Goal: Find specific page/section: Find specific page/section

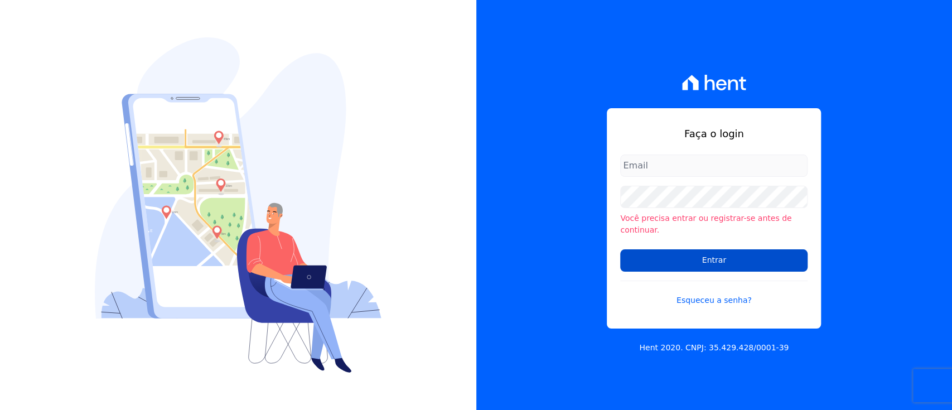
type input "[EMAIL_ADDRESS][DOMAIN_NAME]"
click at [779, 261] on input "Entrar" at bounding box center [713, 260] width 187 height 22
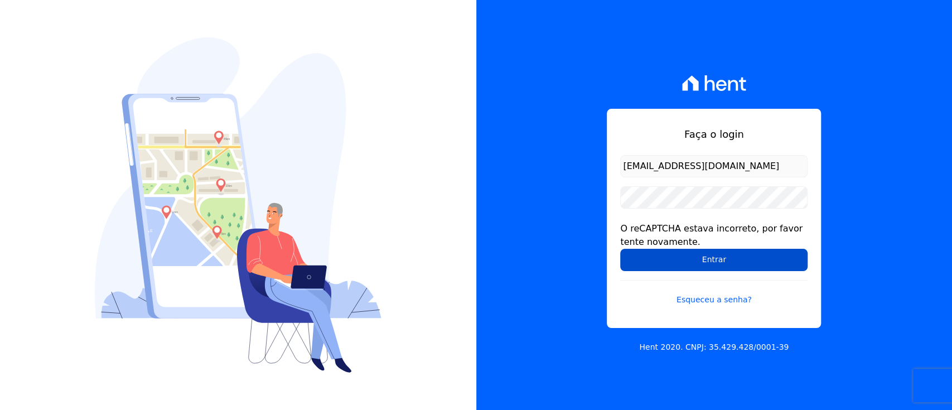
click at [722, 264] on input "Entrar" at bounding box center [713, 260] width 187 height 22
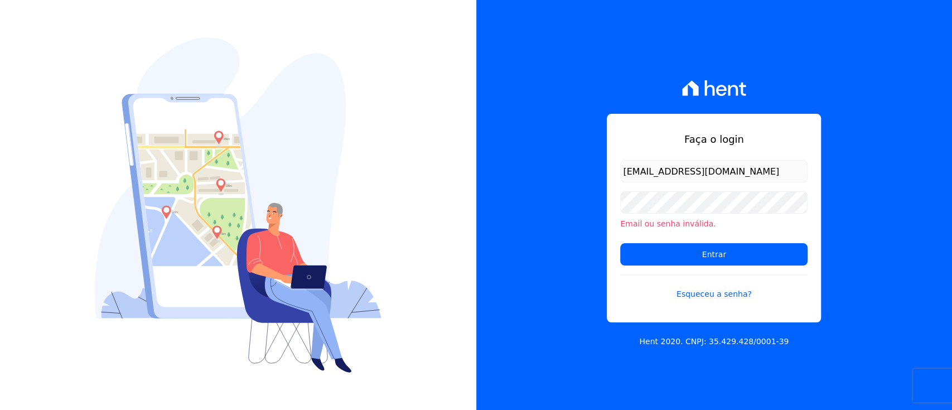
click at [931, 109] on div "Faça o login [EMAIL_ADDRESS][DOMAIN_NAME] Email ou senha inválida. Entrar Esque…" at bounding box center [714, 205] width 476 height 410
click at [881, 145] on div "Faça o login [EMAIL_ADDRESS][DOMAIN_NAME] Email ou senha inválida. Entrar Esque…" at bounding box center [714, 205] width 476 height 410
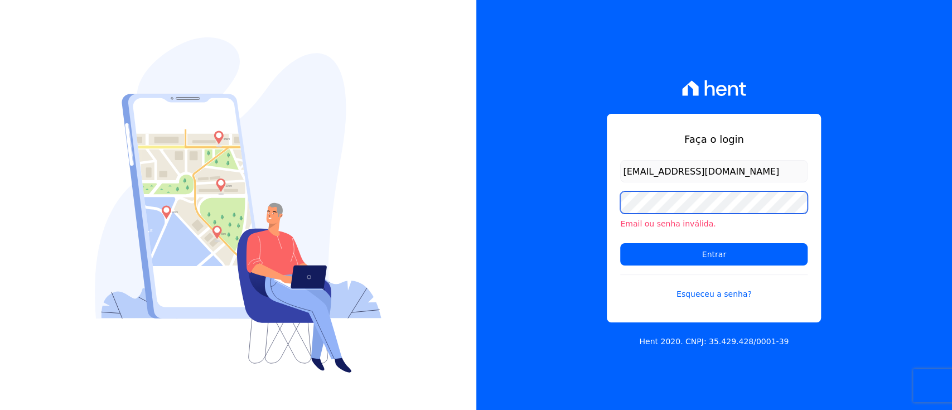
click at [484, 201] on div "Faça o login [EMAIL_ADDRESS][DOMAIN_NAME] Email ou senha inválida. Entrar Esque…" at bounding box center [714, 205] width 476 height 410
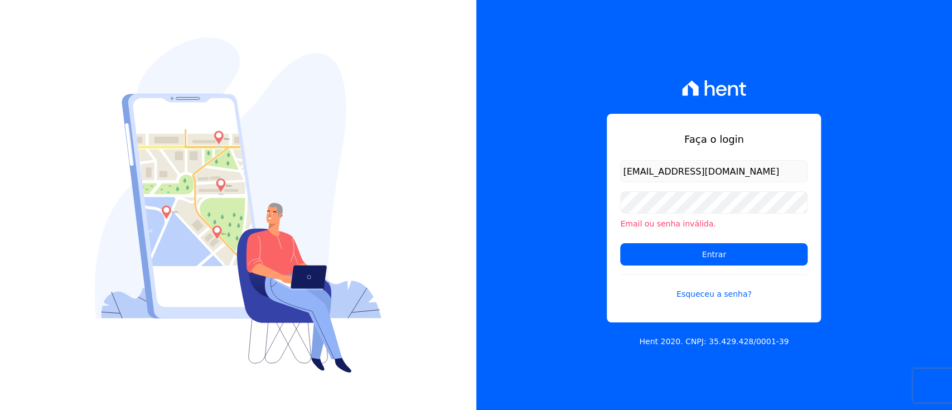
click at [865, 197] on div "Faça o login [EMAIL_ADDRESS][DOMAIN_NAME] Email ou senha inválida. Entrar Esque…" at bounding box center [714, 205] width 476 height 410
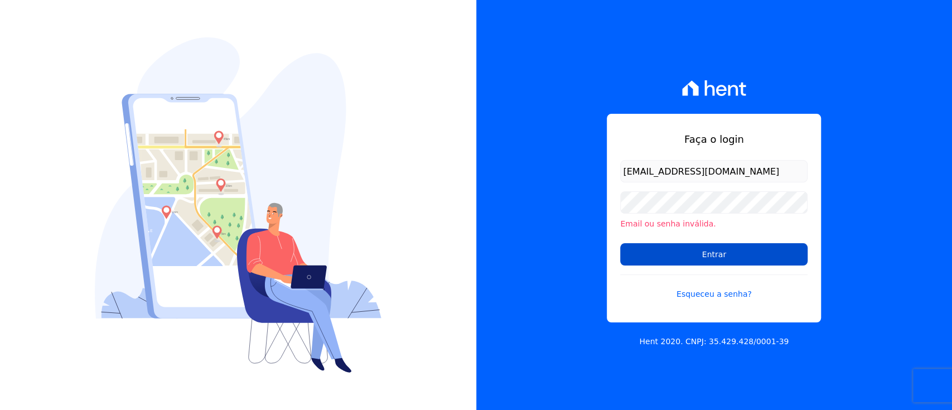
click at [780, 260] on input "Entrar" at bounding box center [713, 254] width 187 height 22
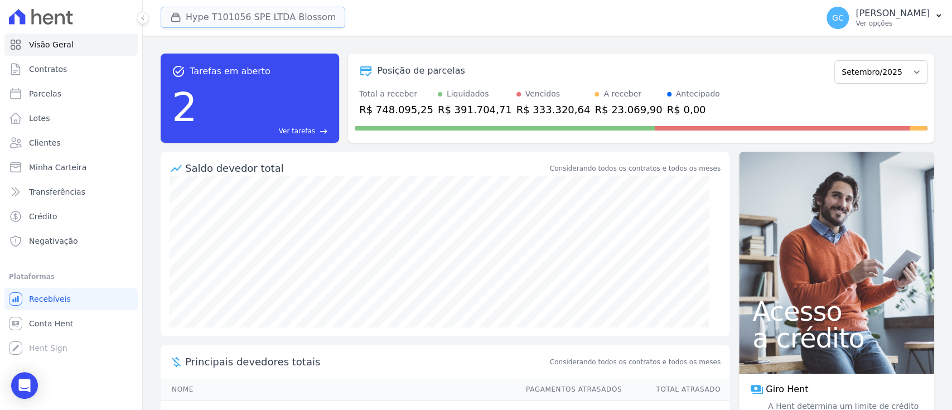
click at [223, 16] on button "Hype T101056 SPE LTDA Blossom" at bounding box center [253, 17] width 185 height 21
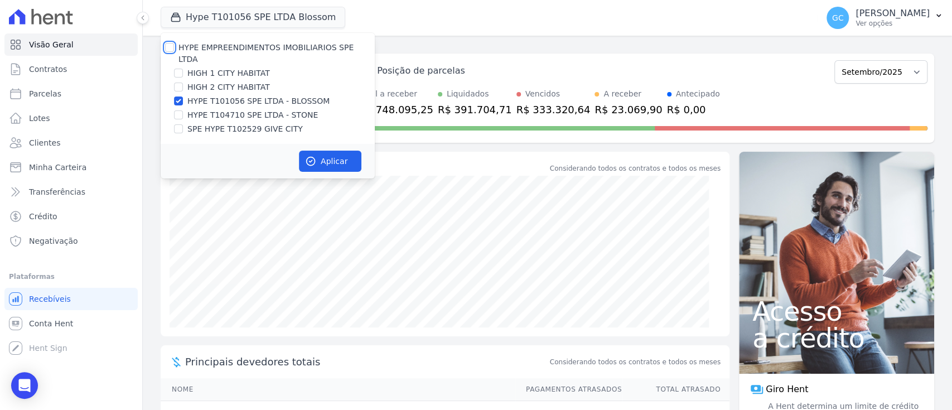
click at [168, 44] on input "HYPE EMPREENDIMENTOS IMOBILIARIOS SPE LTDA" at bounding box center [169, 47] width 9 height 9
checkbox input "true"
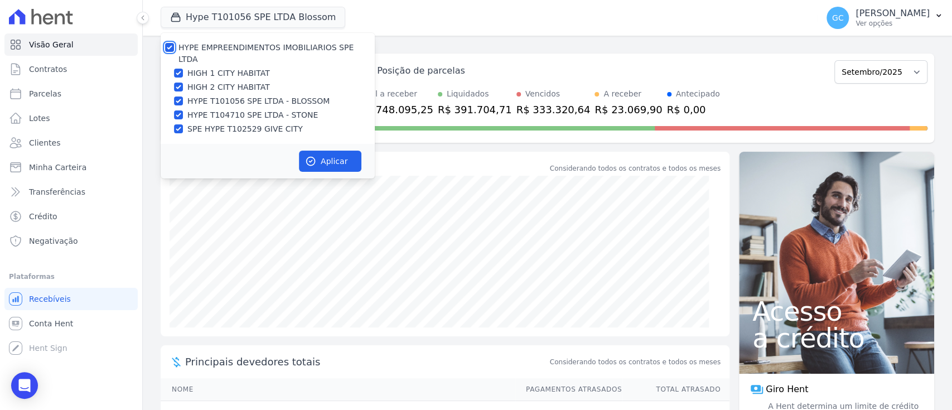
checkbox input "true"
click at [333, 151] on button "Aplicar" at bounding box center [330, 161] width 62 height 21
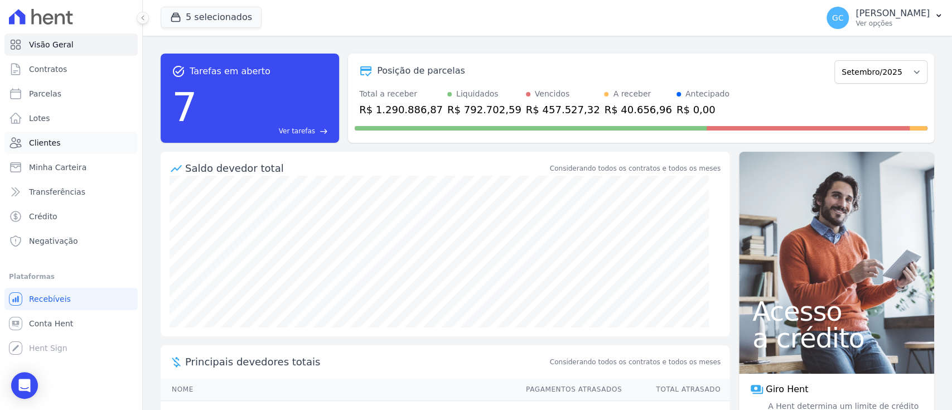
click at [50, 134] on link "Clientes" at bounding box center [70, 143] width 133 height 22
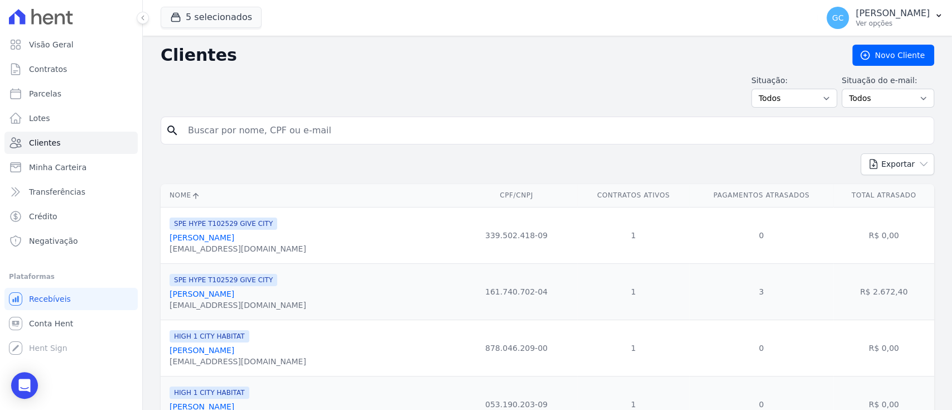
click at [309, 133] on input "search" at bounding box center [555, 130] width 748 height 22
paste input "Emanoelli Cristini Augustinhaki Stanula"
type input "Emanoelli Cristini Augustinhaki Stanula"
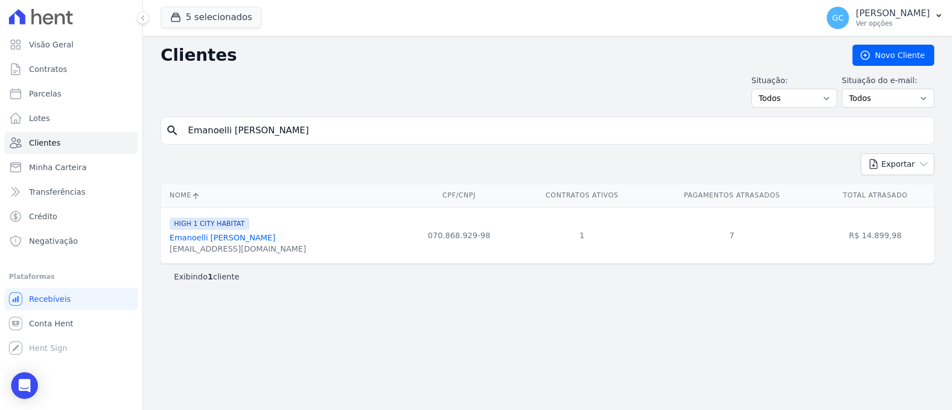
click at [275, 239] on link "Emanoelli Cristini Augustinhaki Stanula" at bounding box center [222, 237] width 106 height 9
